Goal: Transaction & Acquisition: Purchase product/service

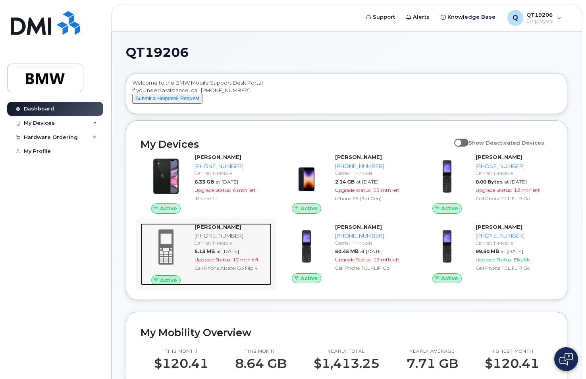
click at [177, 276] on span "Active" at bounding box center [168, 280] width 17 height 8
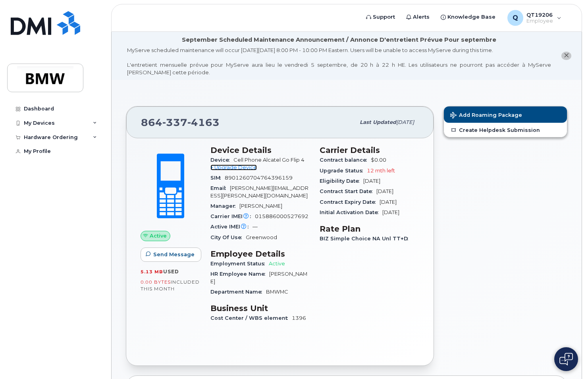
click at [232, 167] on link "+ Upgrade Device" at bounding box center [233, 167] width 46 height 6
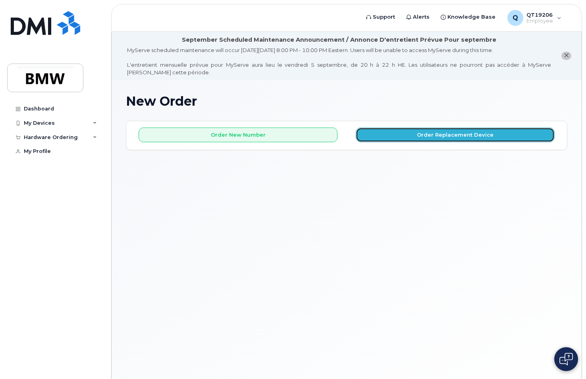
click at [450, 134] on button "Order Replacement Device" at bounding box center [455, 134] width 199 height 15
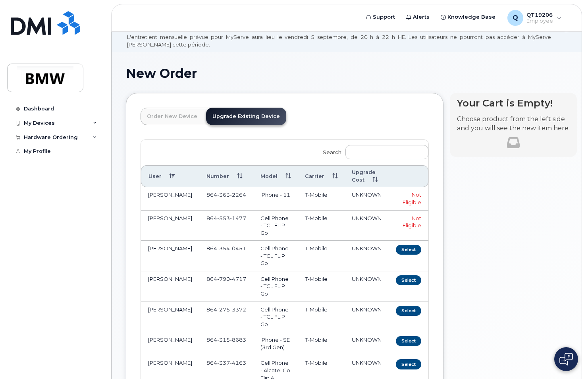
scroll to position [79, 0]
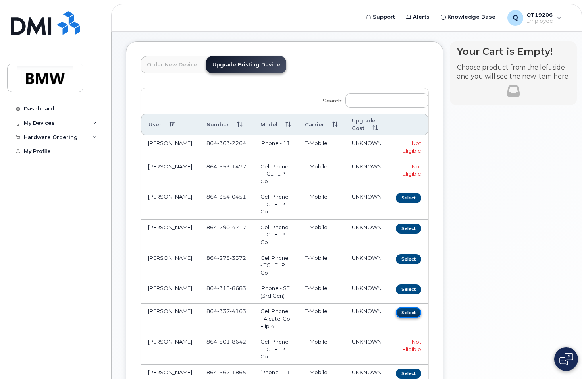
click at [397, 307] on button "Select" at bounding box center [408, 312] width 25 height 10
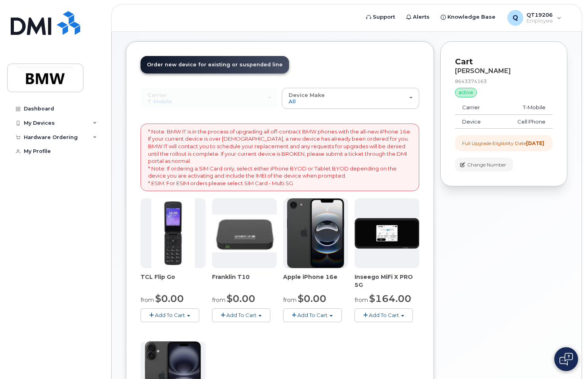
click at [310, 315] on span "Add To Cart" at bounding box center [312, 314] width 30 height 6
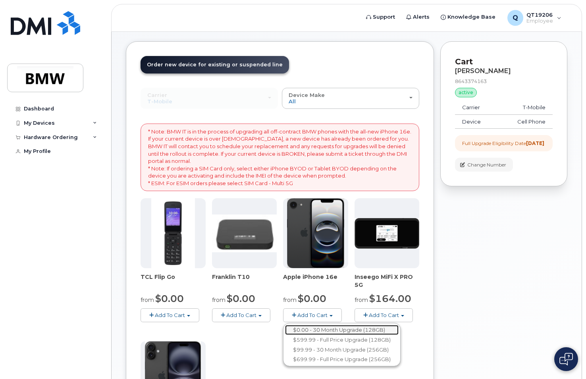
click at [336, 329] on link "$0.00 - 30 Month Upgrade (128GB)" at bounding box center [341, 330] width 113 height 10
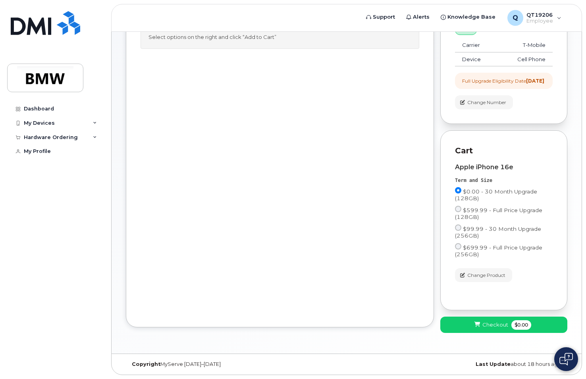
scroll to position [149, 0]
click at [502, 325] on span "Checkout" at bounding box center [495, 325] width 26 height 8
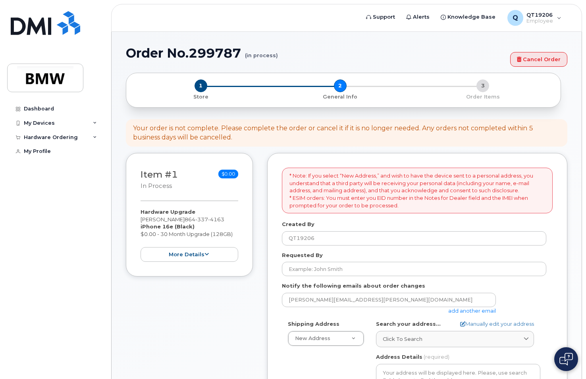
select select
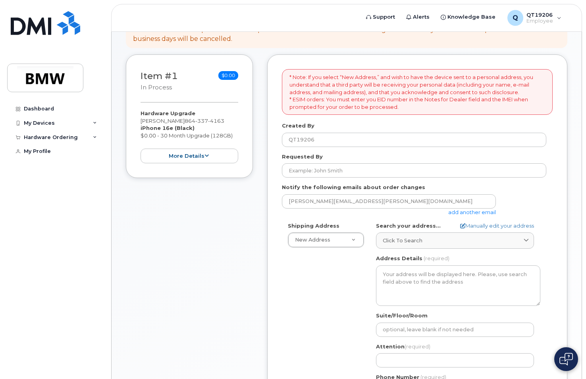
scroll to position [119, 0]
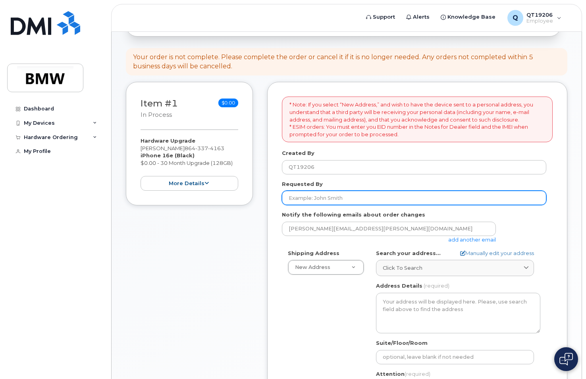
click at [329, 198] on input "Requested By" at bounding box center [414, 197] width 264 height 14
type input "[PERSON_NAME]"
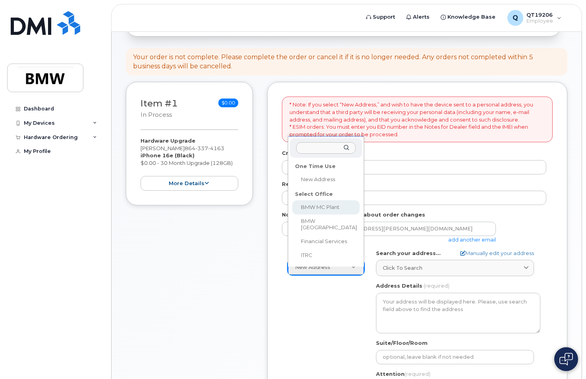
select select
type textarea "1400 Highway 101 S GREER SC 29651-6731 UNITED STATES Greer South Carolina 29651…"
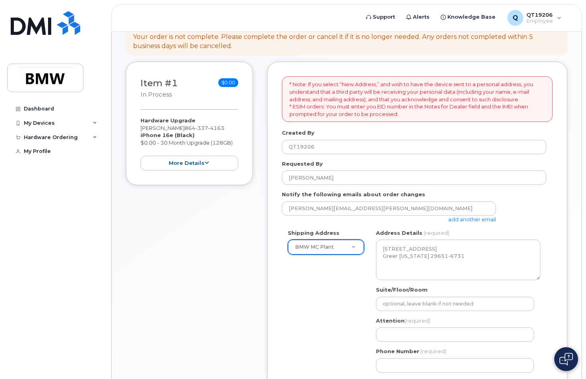
scroll to position [159, 0]
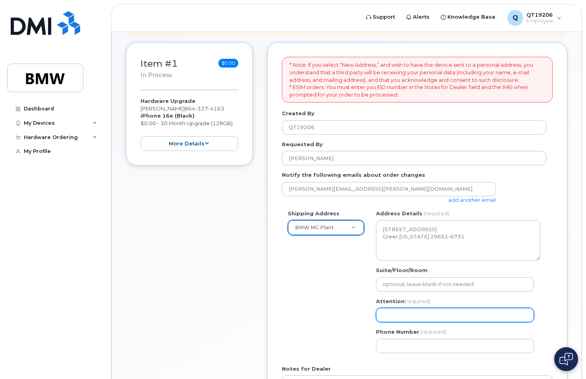
click at [400, 315] on input "Attention (required)" at bounding box center [455, 315] width 158 height 14
type input "[PERSON_NAME]"
select select
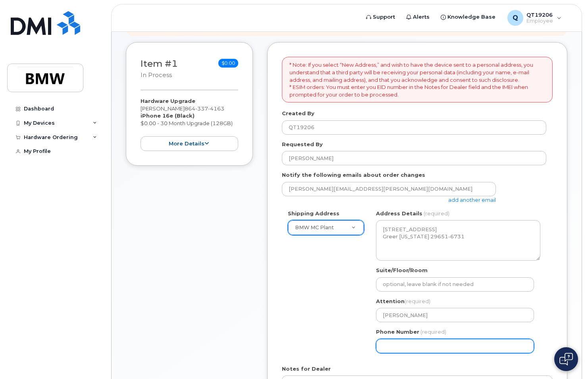
click at [413, 346] on input "Phone Number" at bounding box center [455, 345] width 158 height 14
type input "8645671865"
select select
type input "8647779311"
click at [428, 346] on input "8647779311" at bounding box center [455, 345] width 158 height 14
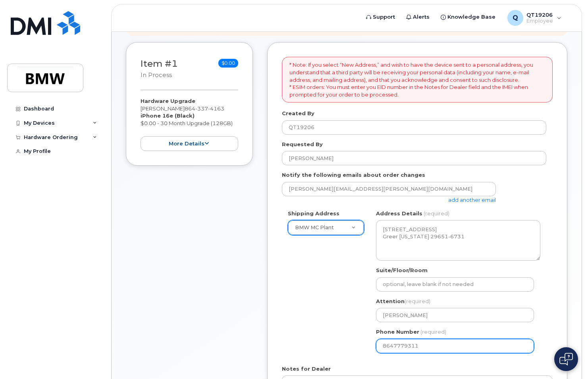
drag, startPoint x: 410, startPoint y: 348, endPoint x: 349, endPoint y: 346, distance: 61.5
click at [349, 346] on div "Shipping Address BMW MC Plant New Address BMW MC Plant BMW North America Financ…" at bounding box center [414, 284] width 264 height 149
select select
click at [394, 347] on input "Phone Number" at bounding box center [455, 345] width 158 height 14
type input "864"
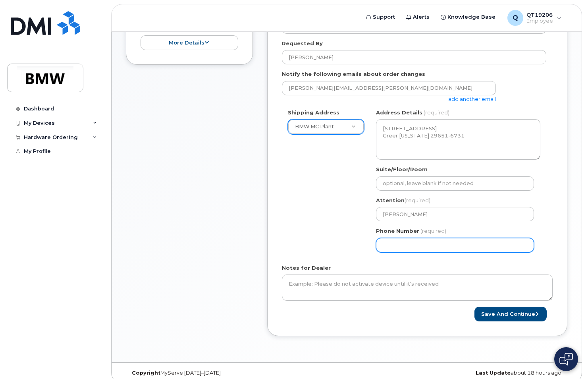
scroll to position [268, 0]
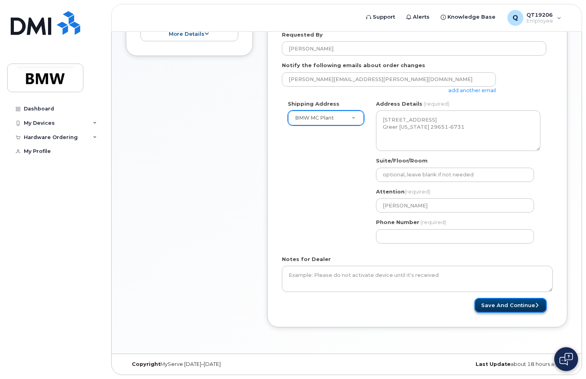
click at [512, 306] on button "Save and Continue" at bounding box center [510, 305] width 72 height 15
click at [513, 254] on form "* Note: If you select “New Address,” and wish to have the device sent to a pers…" at bounding box center [417, 129] width 271 height 365
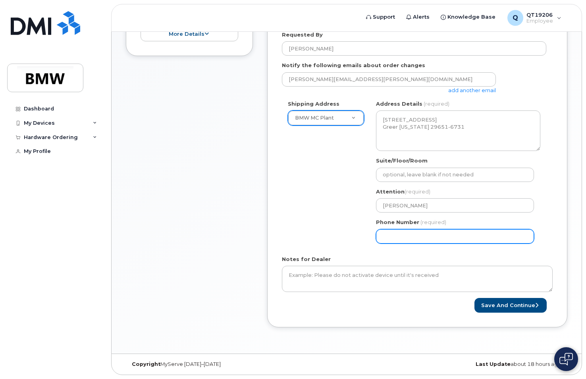
click at [431, 238] on input "Phone Number" at bounding box center [455, 236] width 158 height 14
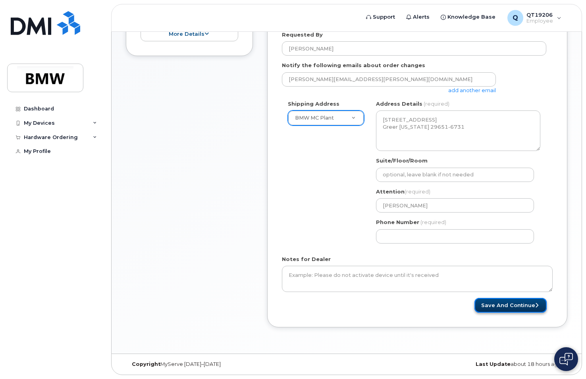
click at [506, 304] on button "Save and Continue" at bounding box center [510, 305] width 72 height 15
click at [440, 256] on div "Notes for Dealer" at bounding box center [417, 273] width 271 height 37
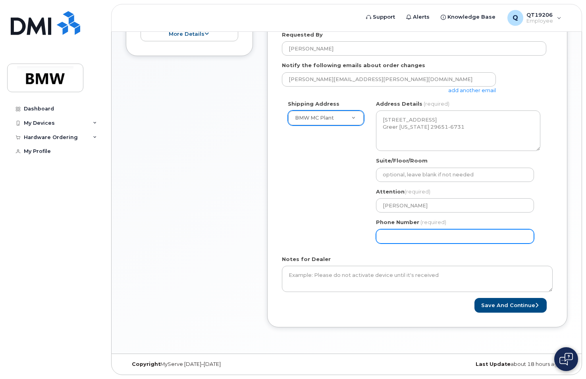
drag, startPoint x: 425, startPoint y: 233, endPoint x: 333, endPoint y: 231, distance: 92.1
click at [338, 231] on div "Shipping Address BMW MC Plant New Address BMW MC Plant BMW North America Financ…" at bounding box center [414, 174] width 264 height 149
click at [446, 236] on input "Phone Number" at bounding box center [455, 236] width 158 height 14
drag, startPoint x: 413, startPoint y: 235, endPoint x: 344, endPoint y: 226, distance: 69.5
click at [346, 227] on div "Shipping Address BMW MC Plant New Address BMW MC Plant BMW North America Financ…" at bounding box center [414, 174] width 264 height 149
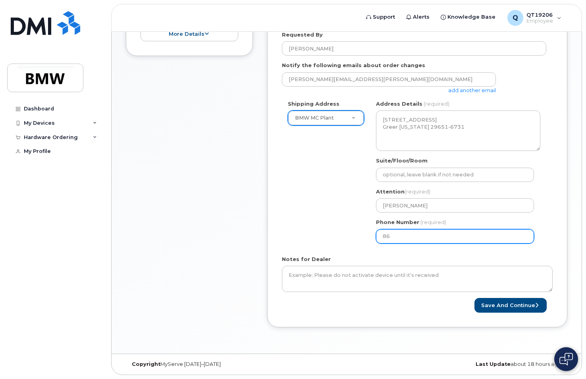
type input "864"
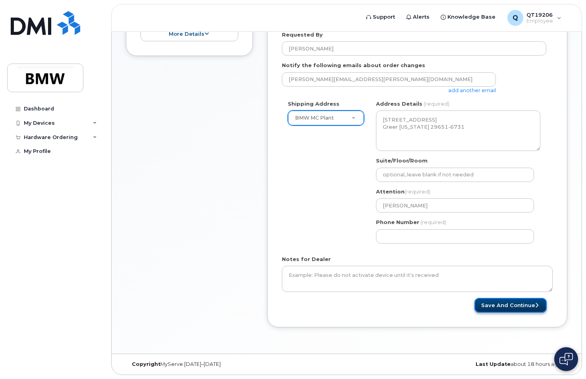
click at [514, 305] on button "Save and Continue" at bounding box center [510, 305] width 72 height 15
click at [434, 252] on form "* Note: If you select “New Address,” and wish to have the device sent to a pers…" at bounding box center [417, 129] width 271 height 365
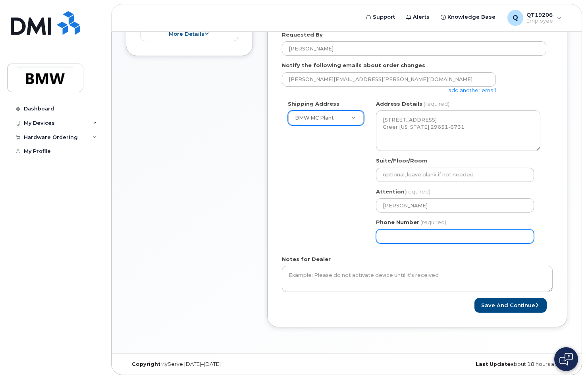
drag, startPoint x: 425, startPoint y: 235, endPoint x: 335, endPoint y: 229, distance: 89.8
click at [336, 230] on div "Shipping Address BMW MC Plant New Address BMW MC Plant BMW North America Financ…" at bounding box center [414, 174] width 264 height 149
type input "1"
click at [410, 236] on input "Phone Number" at bounding box center [455, 236] width 158 height 14
drag, startPoint x: 436, startPoint y: 236, endPoint x: 305, endPoint y: 231, distance: 130.7
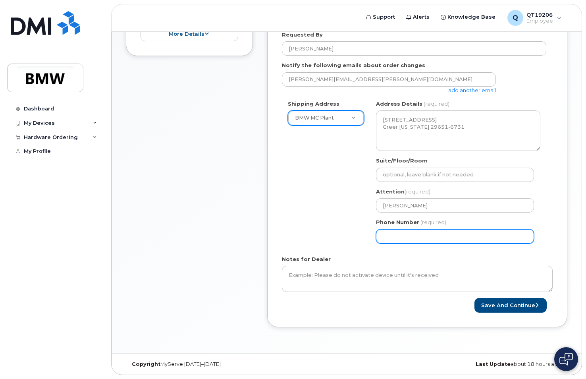
click at [306, 231] on div "Shipping Address BMW MC Plant New Address BMW MC Plant BMW North America Financ…" at bounding box center [414, 174] width 264 height 149
type input "864"
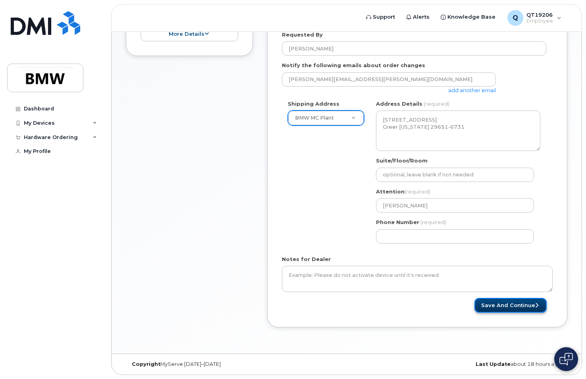
click at [508, 305] on button "Save and Continue" at bounding box center [510, 305] width 72 height 15
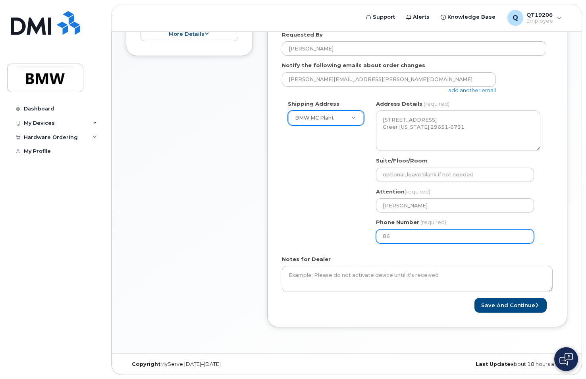
type input "8"
type input "-86456718"
select select
type input "-864567186"
select select
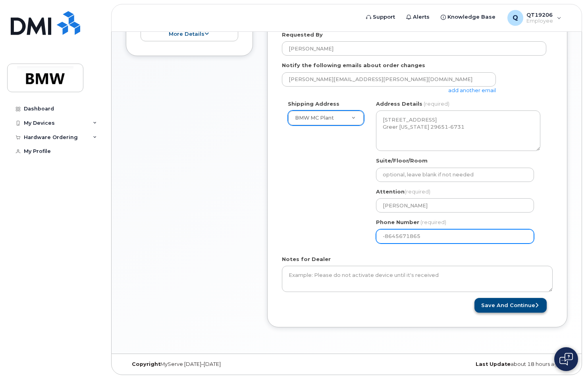
type input "-8645671865"
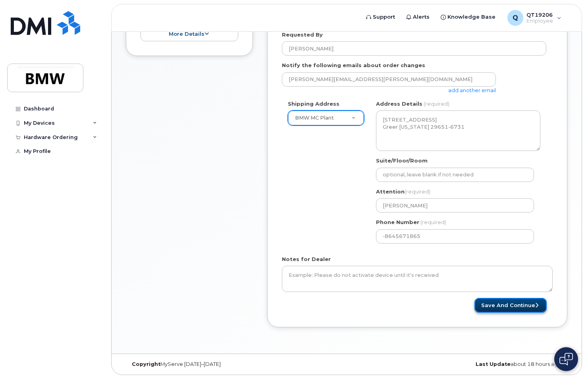
click at [510, 308] on button "Save and Continue" at bounding box center [510, 305] width 72 height 15
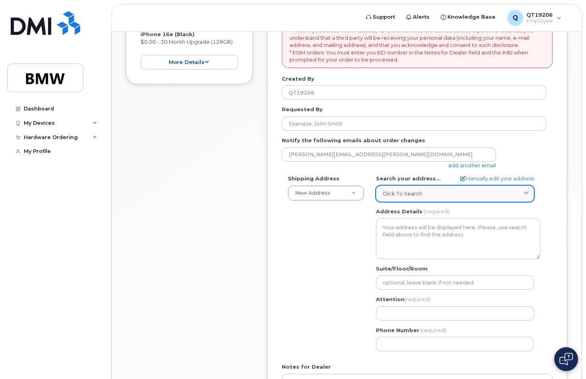
scroll to position [229, 0]
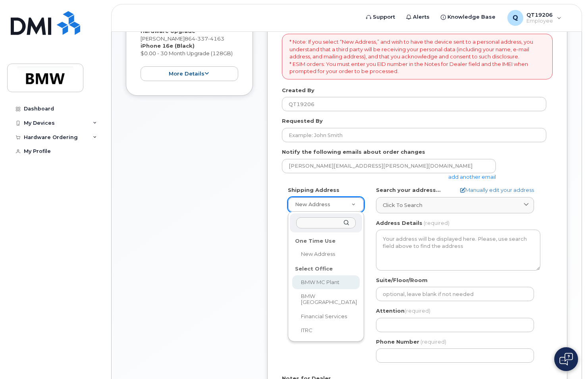
select select
type textarea "1400 Highway 101 S GREER SC 29651-6731 UNITED STATES Greer South Carolina 29651…"
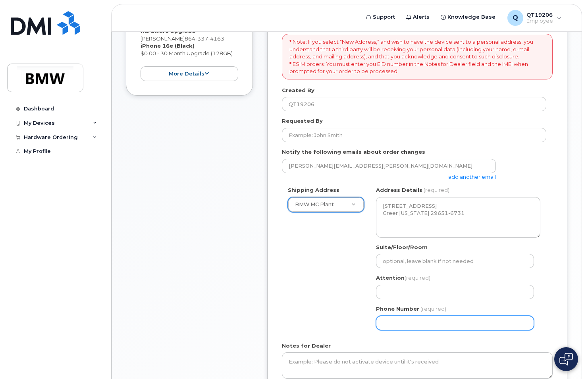
click at [415, 325] on input "Phone Number" at bounding box center [455, 322] width 158 height 14
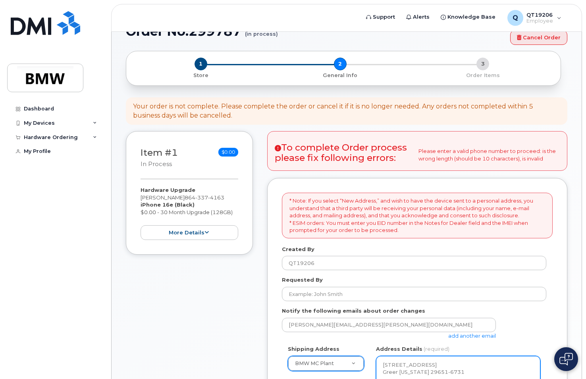
scroll to position [0, 0]
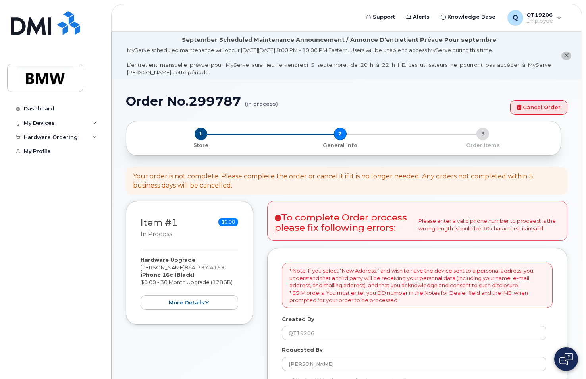
select select
